Goal: Information Seeking & Learning: Learn about a topic

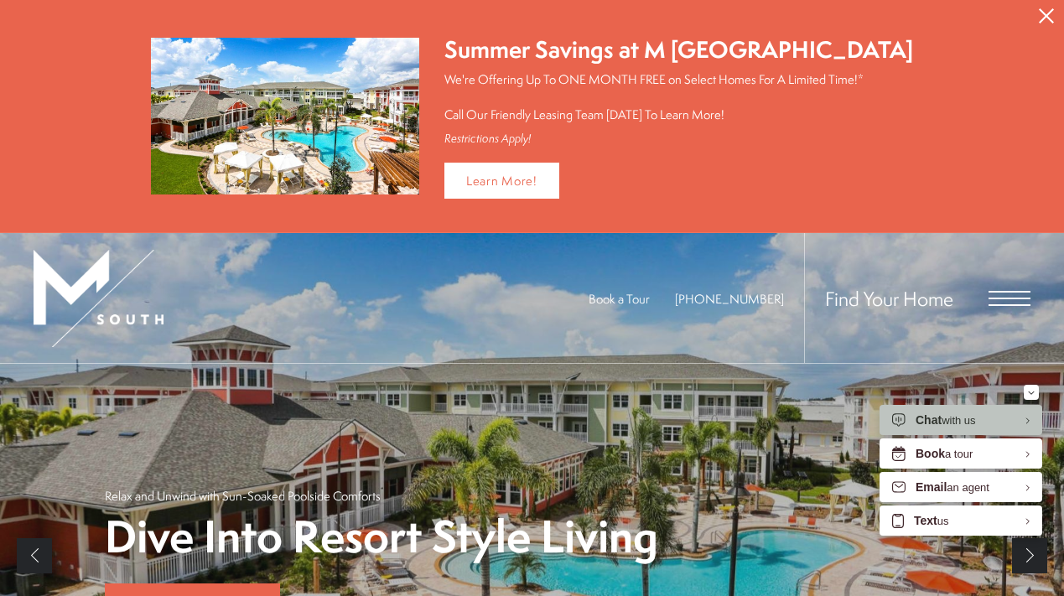
click at [996, 298] on span "Open Menu" at bounding box center [1009, 299] width 42 height 2
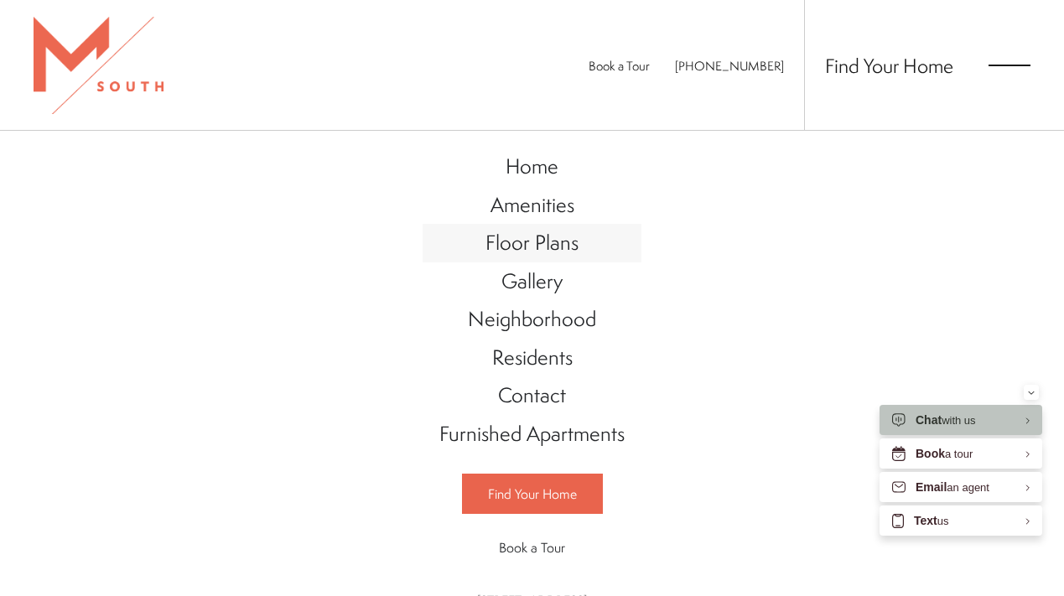
click at [541, 235] on span "Floor Plans" at bounding box center [531, 242] width 93 height 28
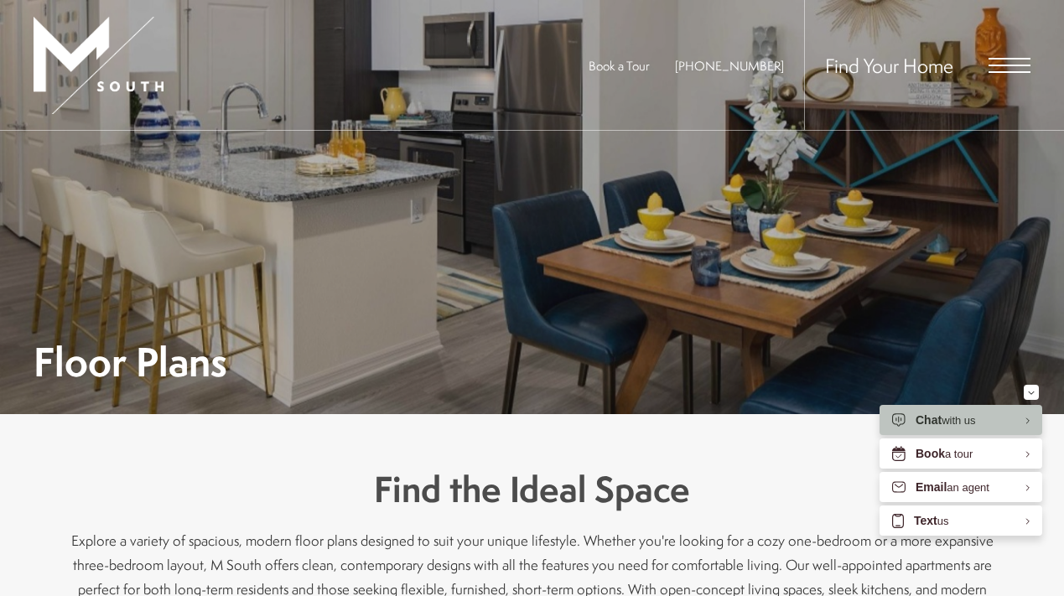
click at [1004, 67] on span "Open Menu" at bounding box center [1009, 65] width 42 height 15
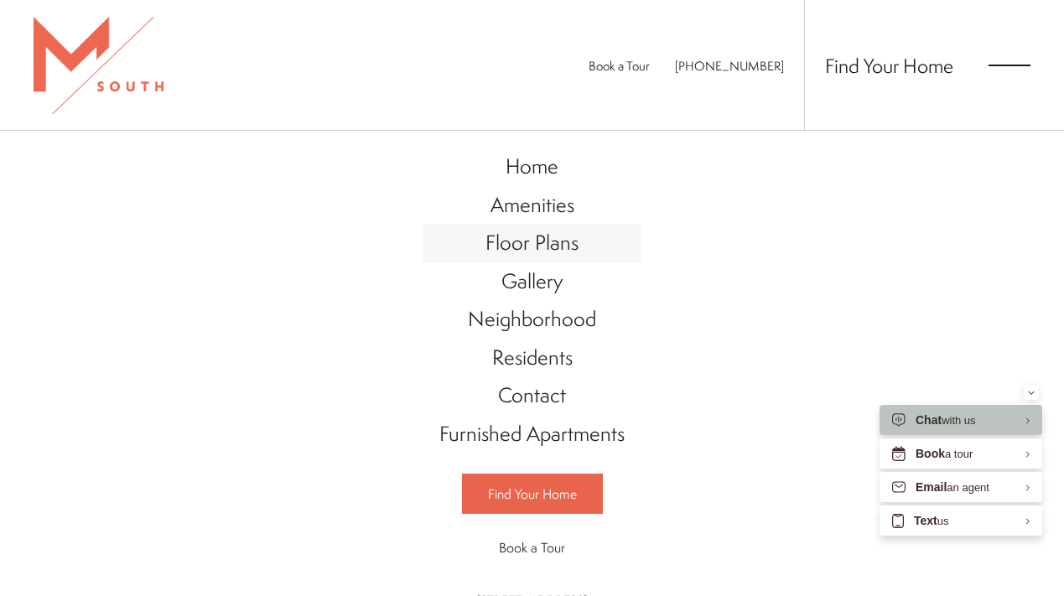
click at [544, 229] on span "Floor Plans" at bounding box center [531, 242] width 93 height 28
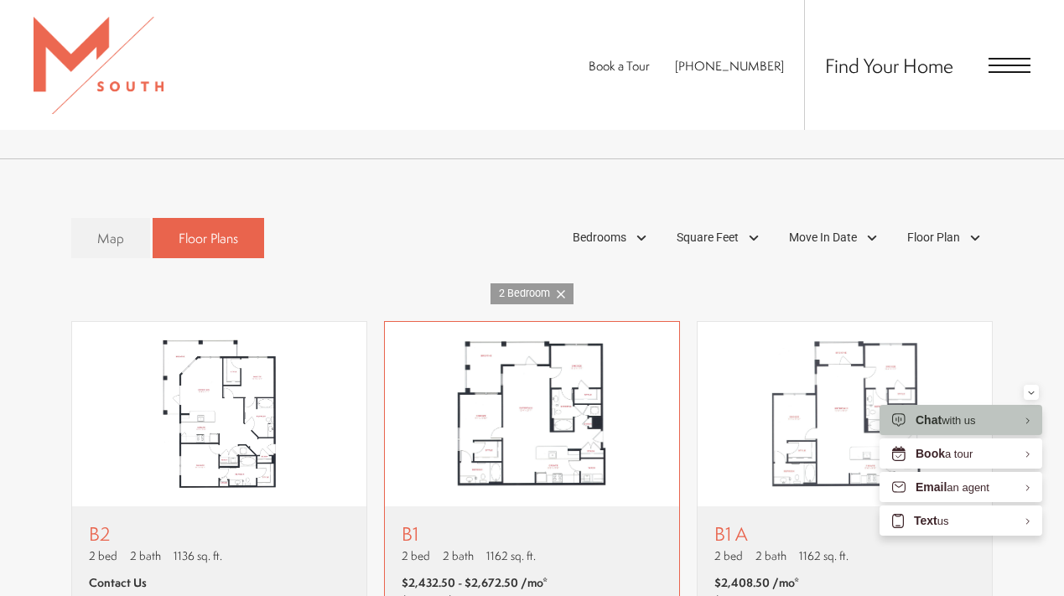
scroll to position [797, 0]
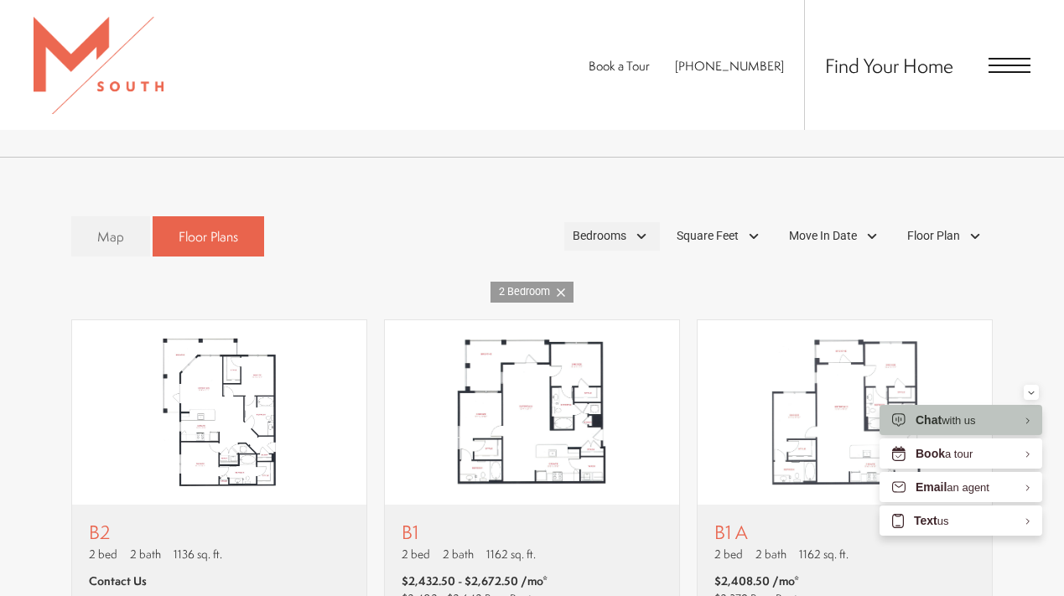
click at [601, 227] on span "Bedrooms" at bounding box center [599, 236] width 54 height 18
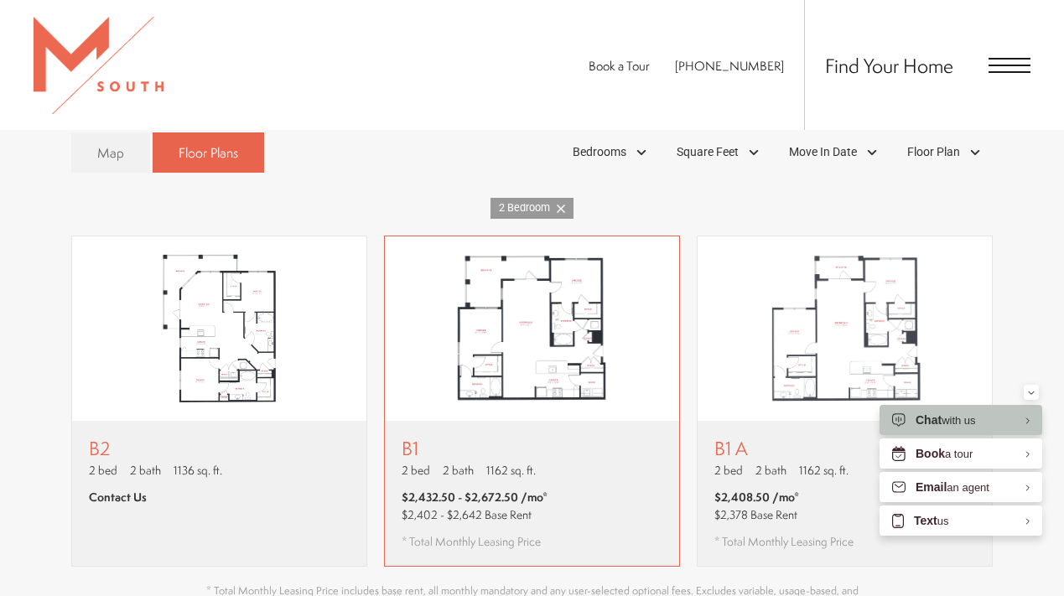
scroll to position [885, 0]
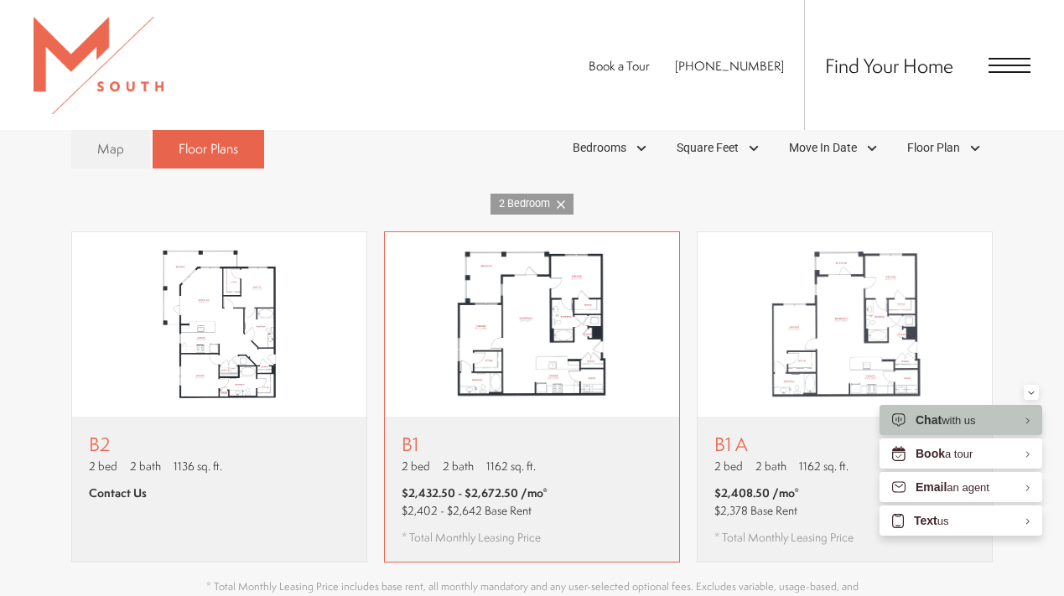
click at [563, 453] on div "B1 2 bed 2 bath 1162 sq. ft. $2,432.50 - $2,672.50 /mo* $2,402 - $2,642 Base Re…" at bounding box center [532, 489] width 294 height 145
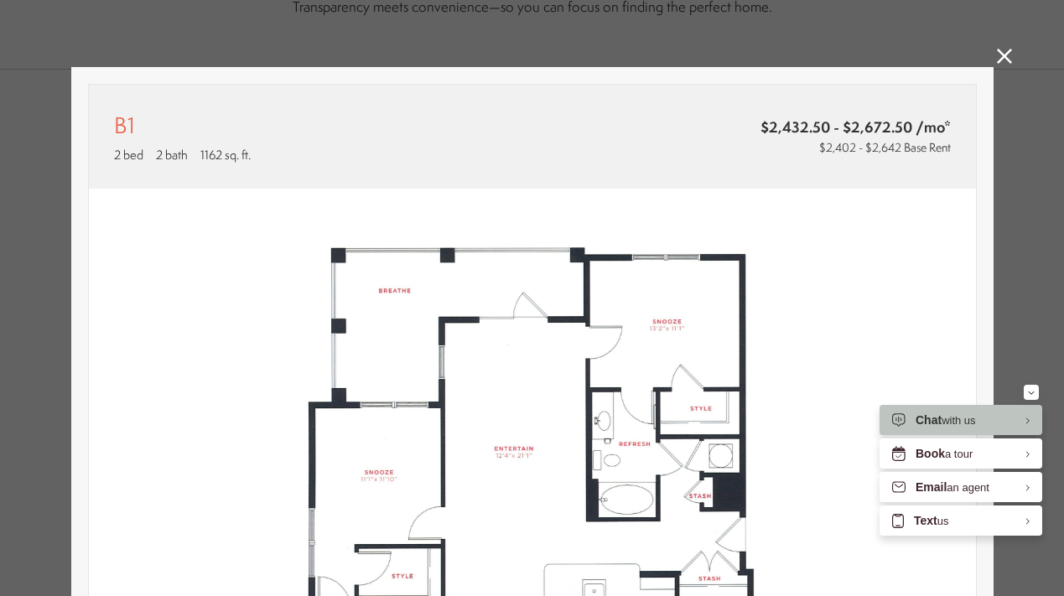
scroll to position [9, 0]
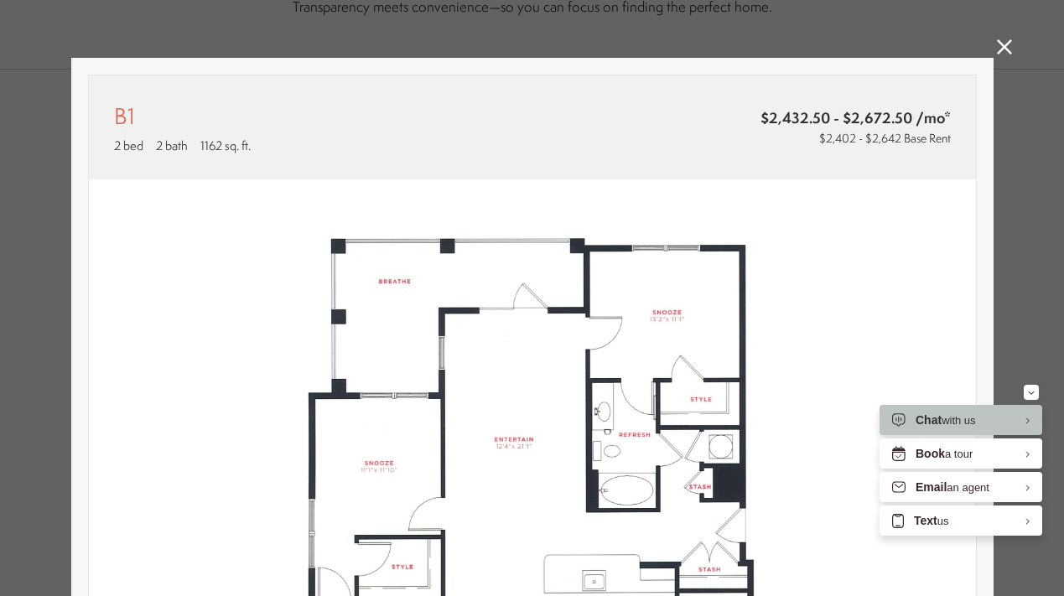
click at [1004, 48] on icon at bounding box center [1003, 46] width 15 height 15
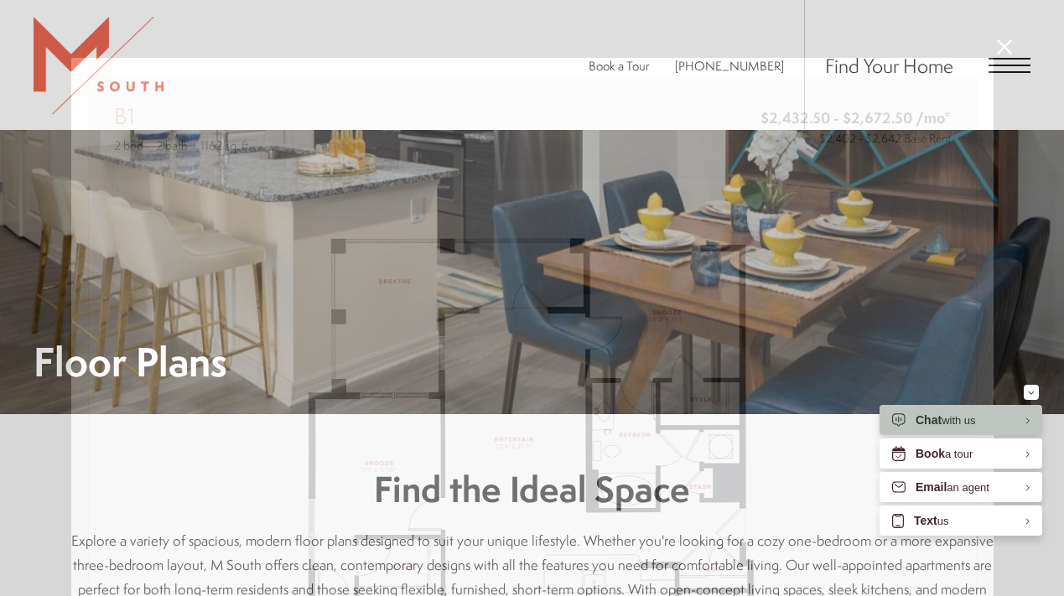
scroll to position [885, 0]
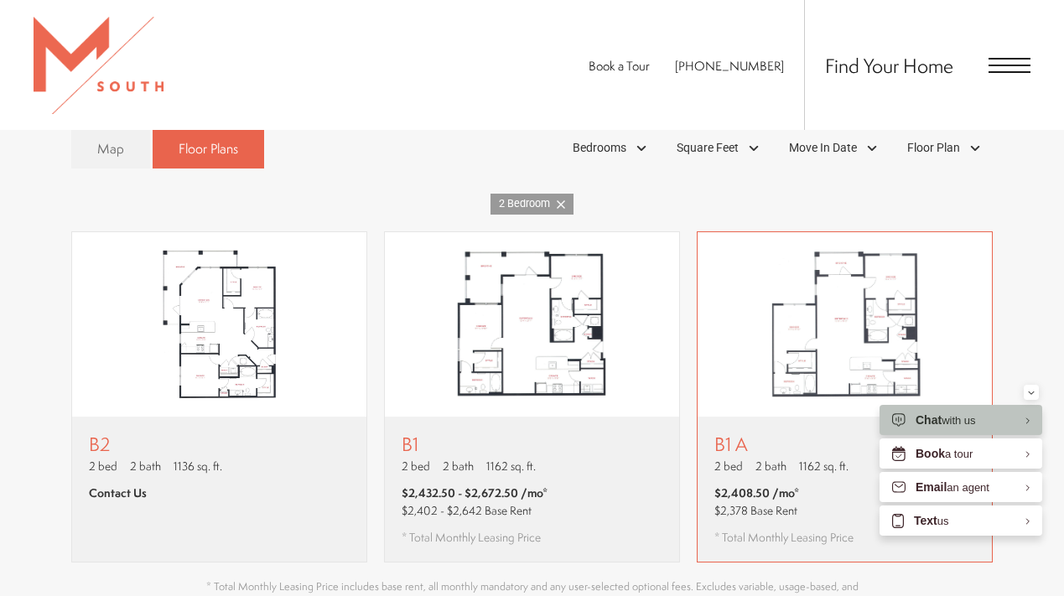
click at [755, 458] on span "2 bath" at bounding box center [770, 466] width 31 height 17
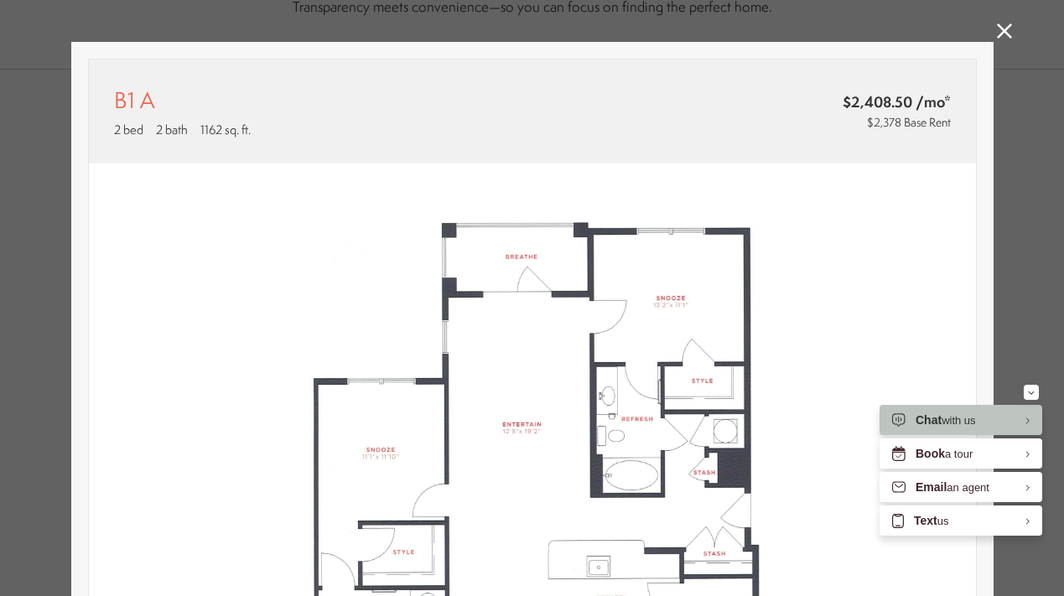
scroll to position [26, 0]
click at [1005, 31] on icon at bounding box center [1003, 30] width 15 height 15
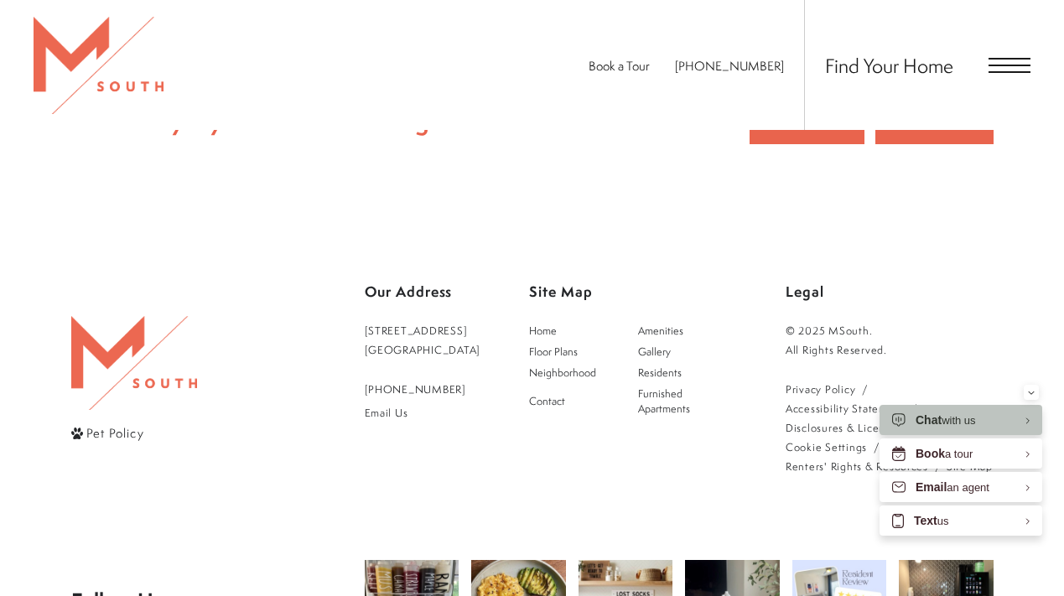
scroll to position [3041, 0]
click at [1002, 66] on span "Open Menu" at bounding box center [1009, 65] width 42 height 15
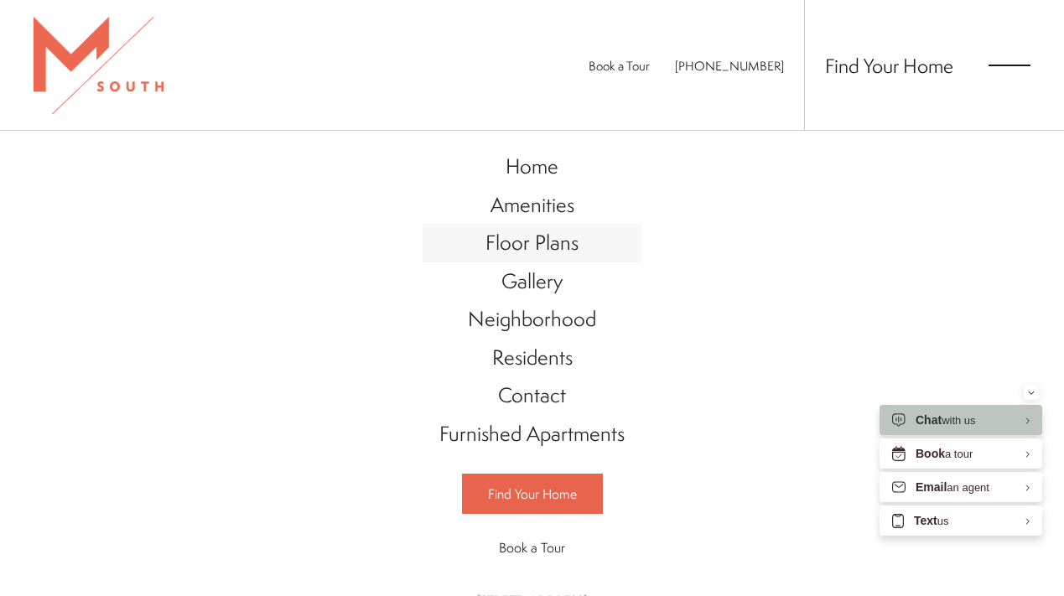
click at [507, 232] on span "Floor Plans" at bounding box center [531, 242] width 93 height 28
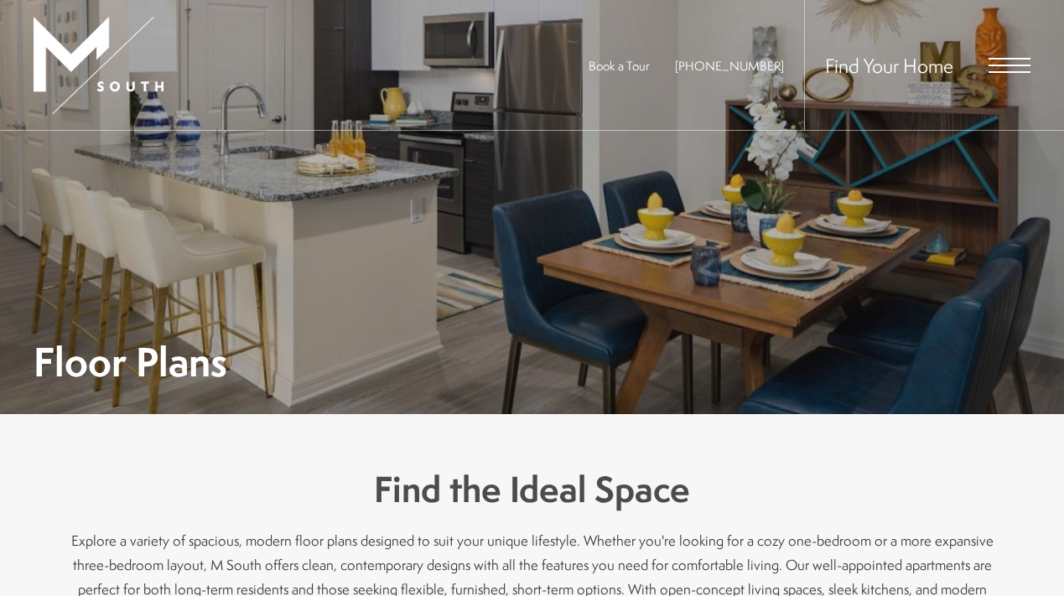
click at [1009, 50] on div "Find Your Home" at bounding box center [917, 65] width 226 height 130
click at [1007, 60] on span "Open Menu" at bounding box center [1009, 65] width 42 height 15
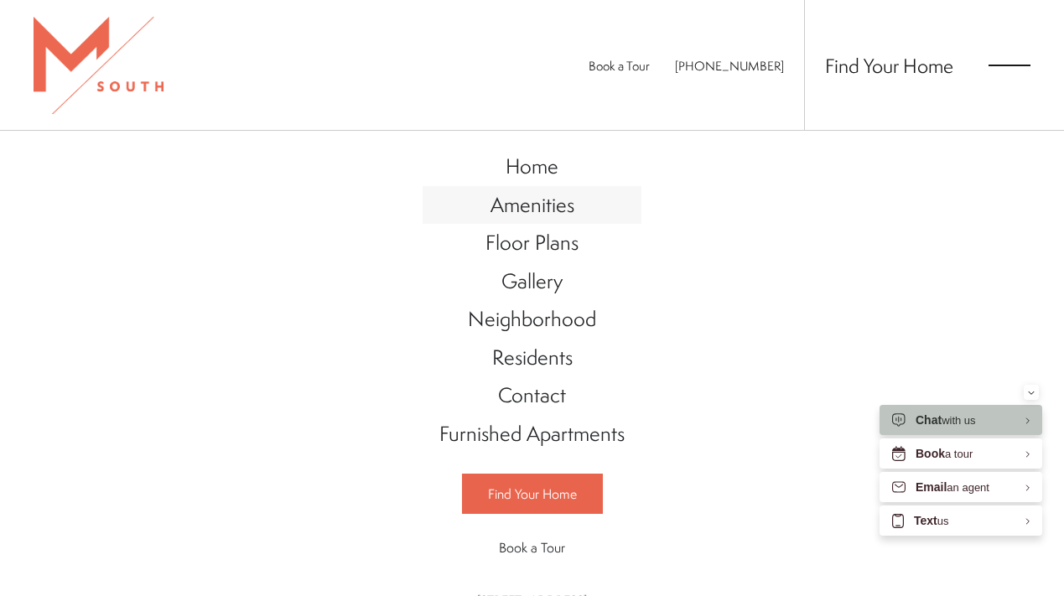
click at [551, 201] on span "Amenities" at bounding box center [532, 204] width 84 height 28
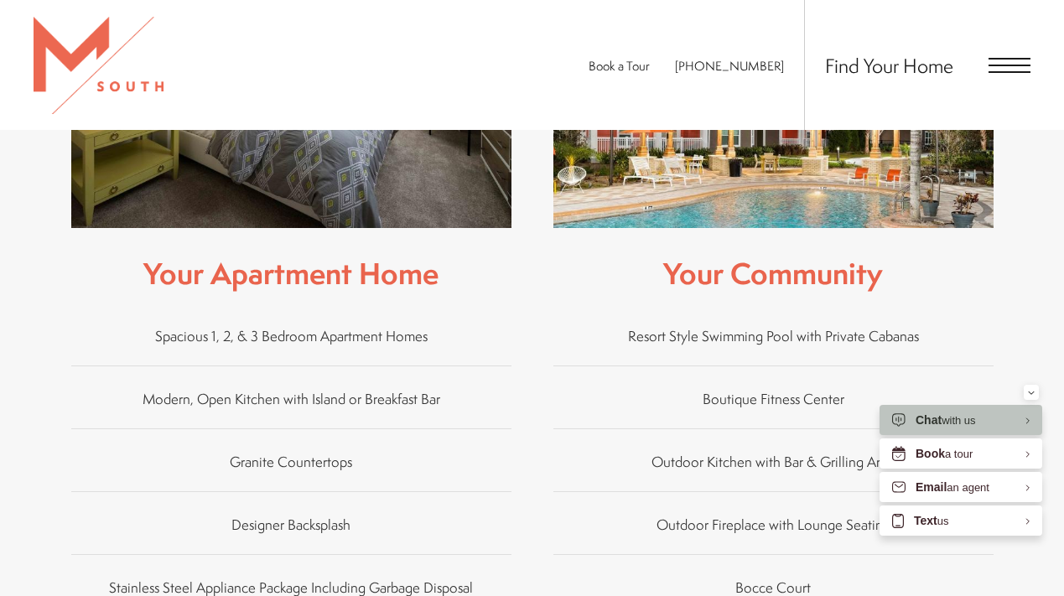
scroll to position [741, 0]
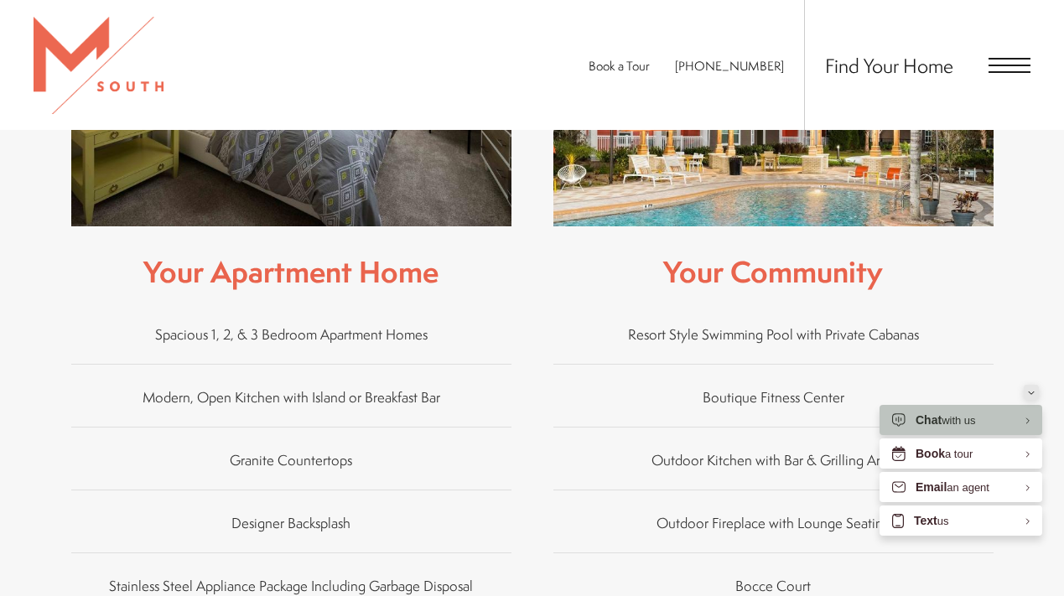
click at [1028, 393] on icon "Minimize" at bounding box center [1031, 393] width 7 height 4
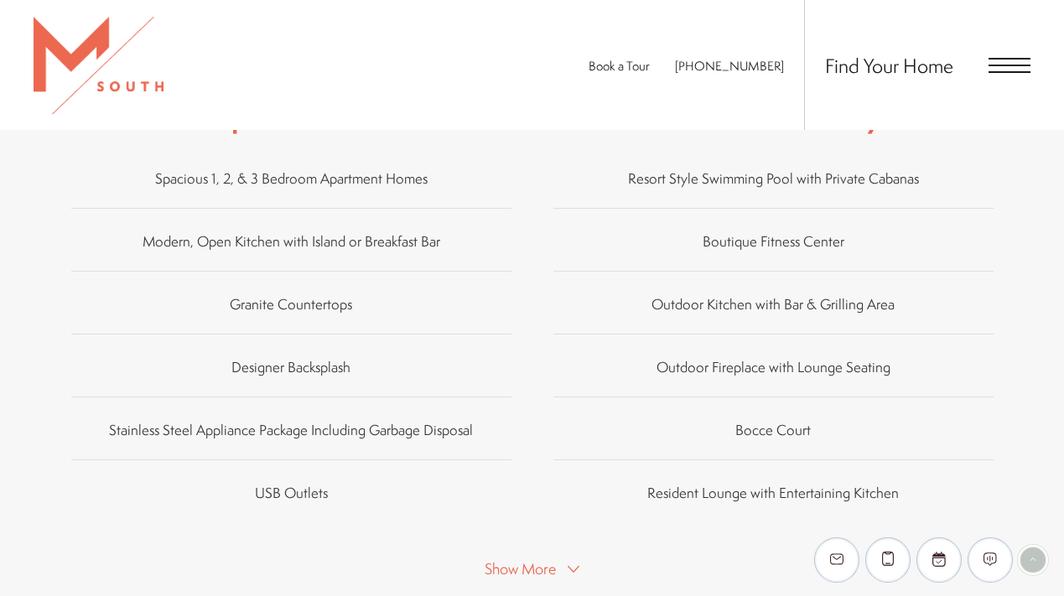
scroll to position [900, 0]
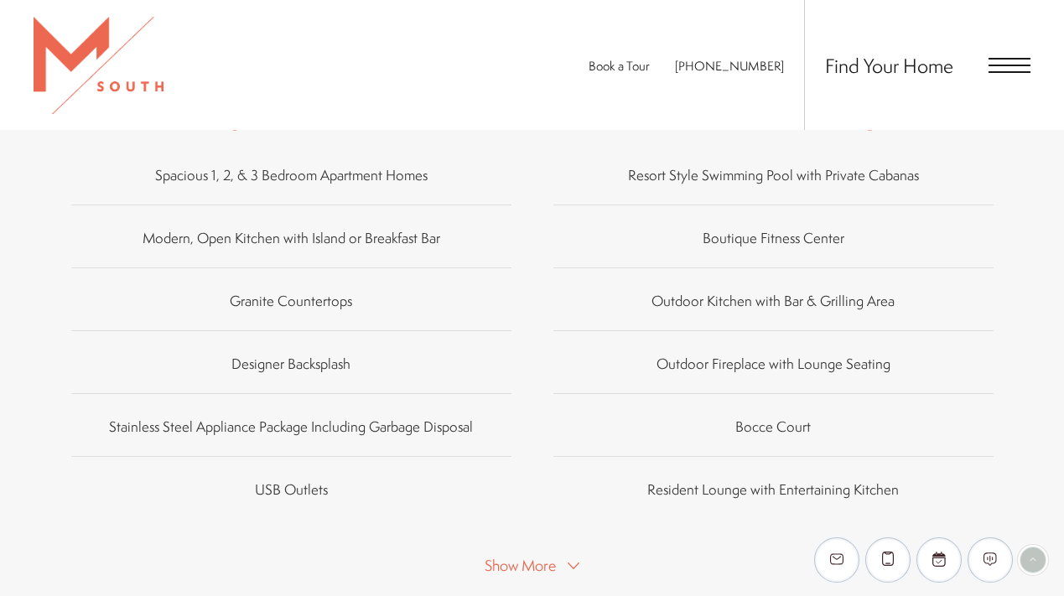
click at [521, 568] on span "Show More" at bounding box center [519, 565] width 71 height 21
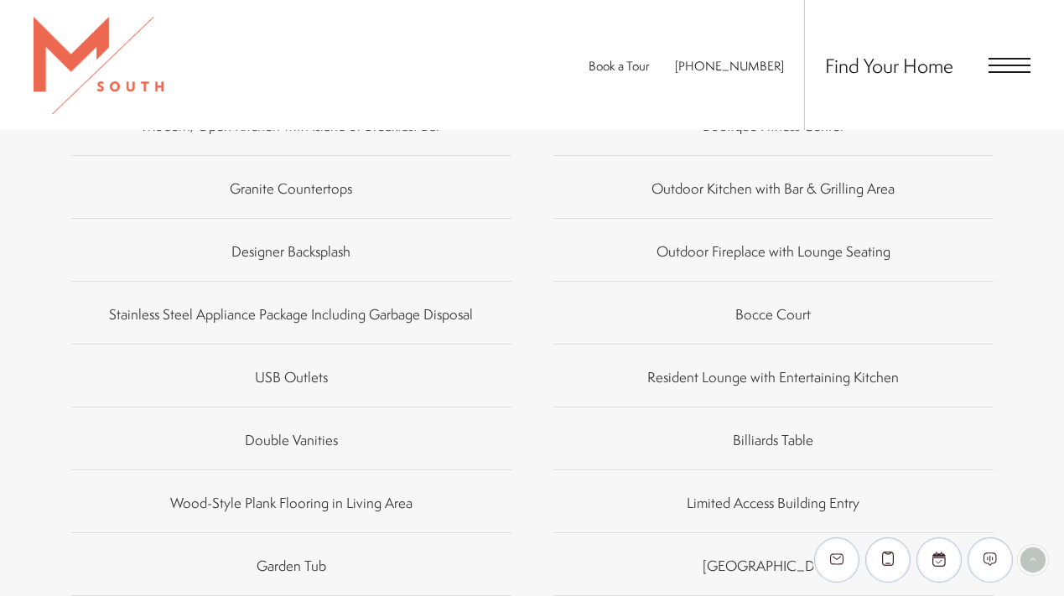
scroll to position [1015, 0]
click at [995, 558] on icon "EliseAI Widget" at bounding box center [989, 558] width 13 height 13
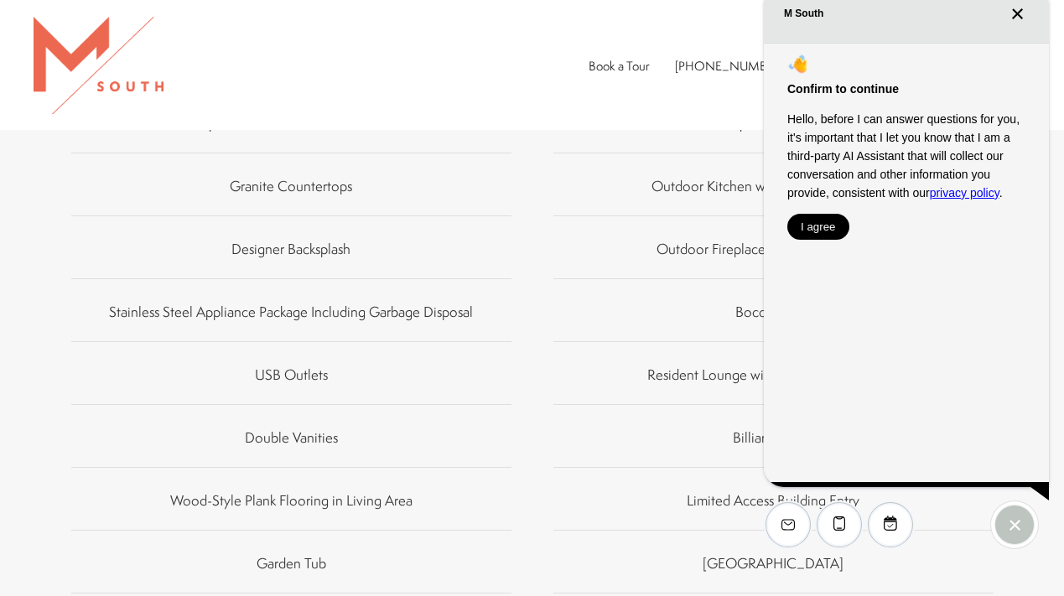
click at [804, 218] on button "I agree" at bounding box center [818, 227] width 62 height 26
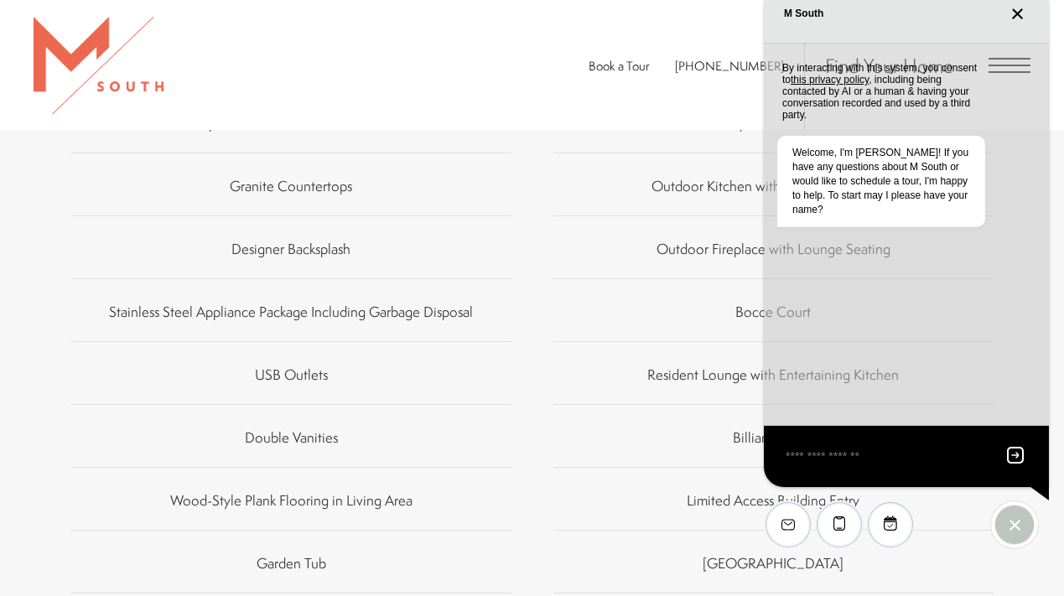
click at [832, 462] on textarea "EliseAI Widget" at bounding box center [886, 456] width 204 height 21
type textarea "**********"
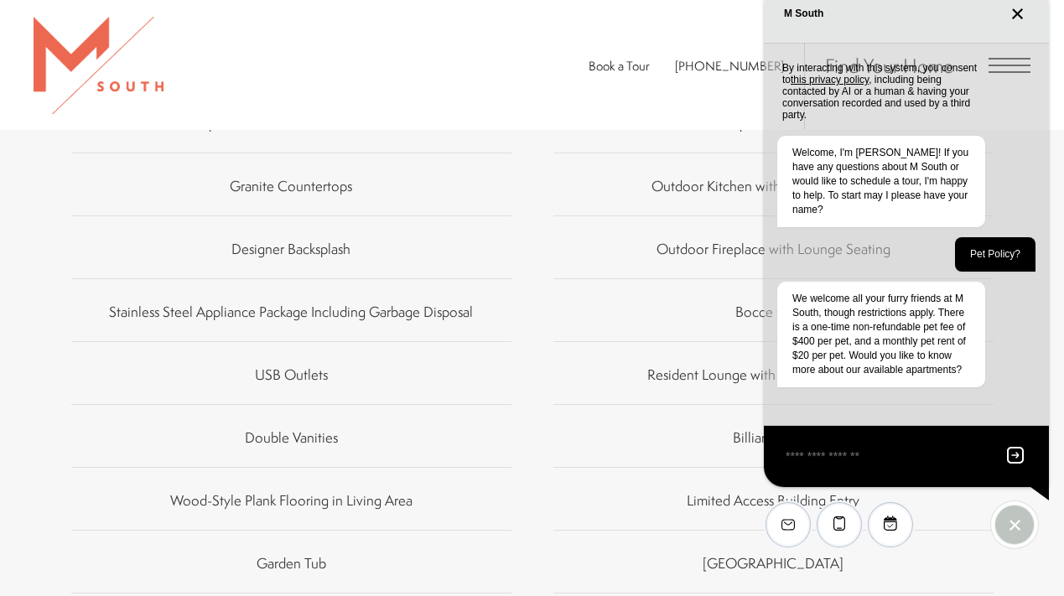
click at [644, 391] on li "Resident Lounge with Entertaining Kitchen" at bounding box center [773, 372] width 440 height 63
click at [1017, 521] on line "EliseAI Widget" at bounding box center [1014, 525] width 10 height 10
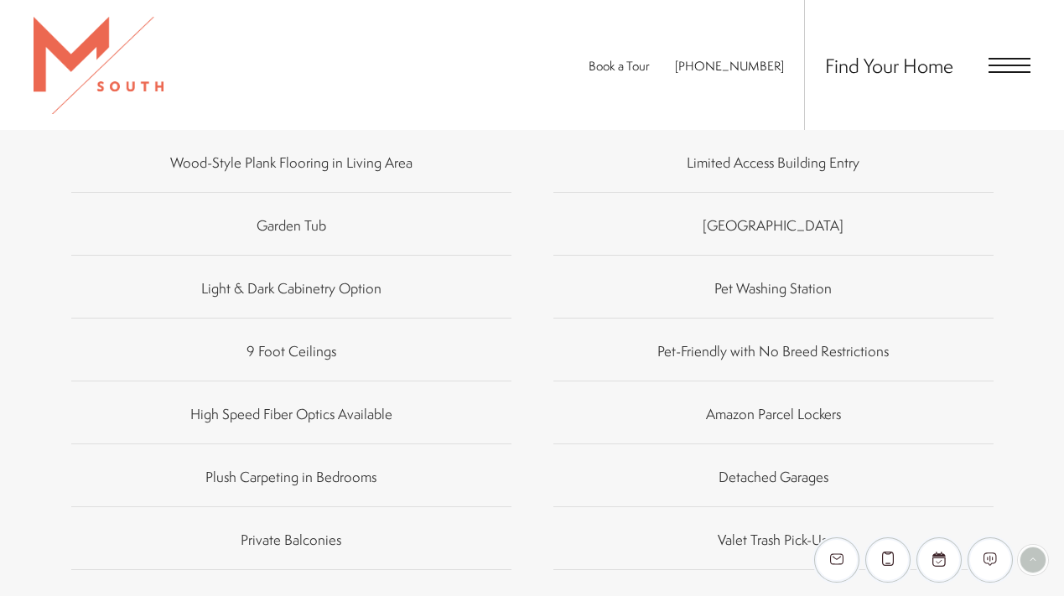
scroll to position [1349, 0]
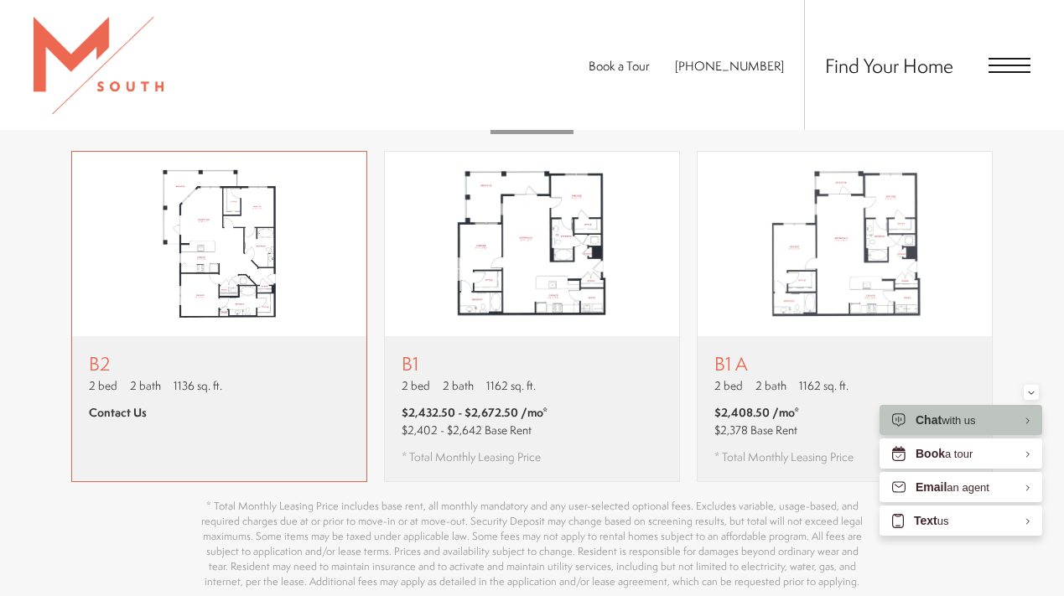
scroll to position [983, 0]
